Goal: Find contact information

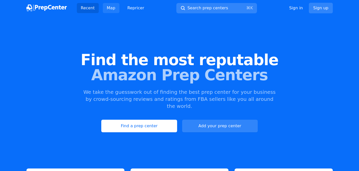
click at [114, 11] on link "Map" at bounding box center [111, 8] width 17 height 10
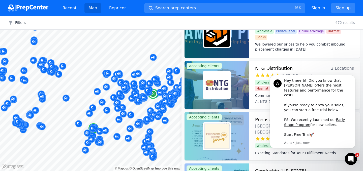
scroll to position [2411, 0]
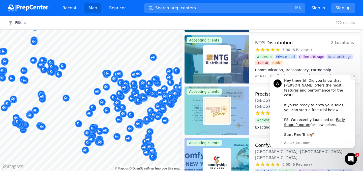
click at [353, 80] on button "Dismiss notification" at bounding box center [353, 76] width 7 height 7
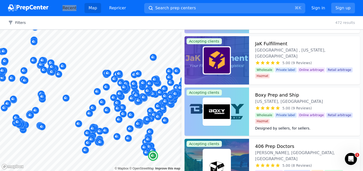
scroll to position [1897, 0]
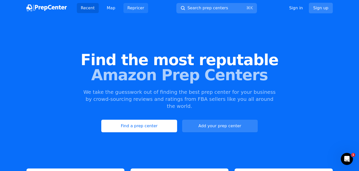
click at [134, 10] on link "Repricer" at bounding box center [135, 8] width 25 height 10
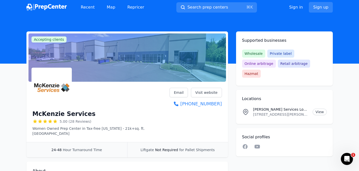
scroll to position [1, 0]
click at [207, 92] on link "Visit website" at bounding box center [206, 93] width 31 height 10
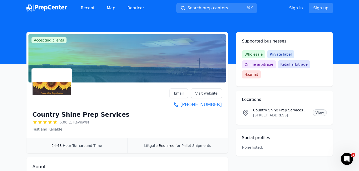
click at [316, 110] on link "View" at bounding box center [319, 113] width 14 height 7
click at [221, 104] on div "Country Shine Prep Services 5.00 (1 Reviews) Fast and Reliable Email Visit webs…" at bounding box center [126, 111] width 201 height 53
copy link "+1 (406) 564-7759"
click at [179, 94] on link "Email" at bounding box center [178, 94] width 18 height 10
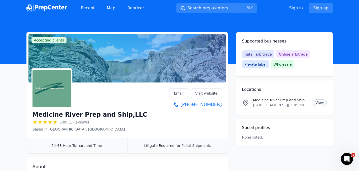
click at [319, 103] on link "View" at bounding box center [319, 102] width 14 height 7
